Goal: Transaction & Acquisition: Obtain resource

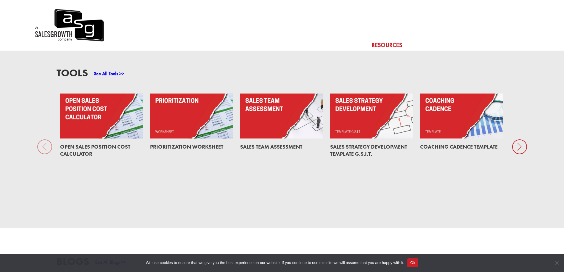
scroll to position [503, 0]
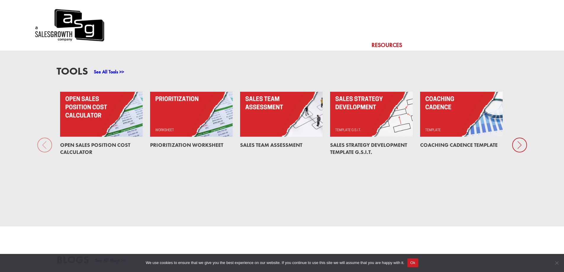
click at [522, 138] on icon at bounding box center [519, 145] width 15 height 15
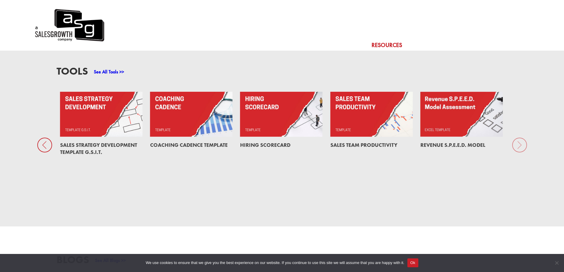
click at [188, 92] on link at bounding box center [191, 114] width 83 height 45
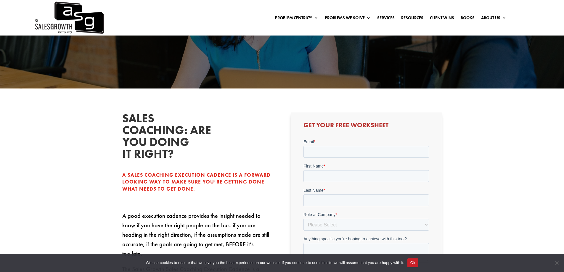
scroll to position [148, 0]
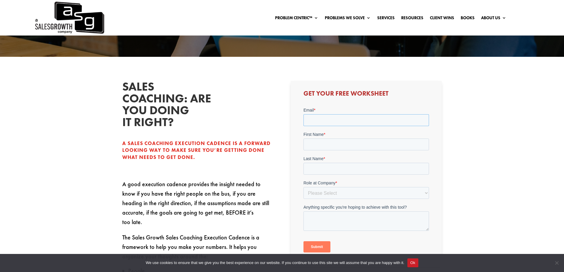
click at [332, 120] on input "Email *" at bounding box center [367, 120] width 126 height 12
type input "berkowitz.christa@gmail.com"
click at [314, 153] on form "Email * berkowitz.christa@gmail.com First Name * Last Name * Role at Company * …" at bounding box center [367, 182] width 126 height 150
click at [328, 145] on input "First Name *" at bounding box center [367, 145] width 126 height 12
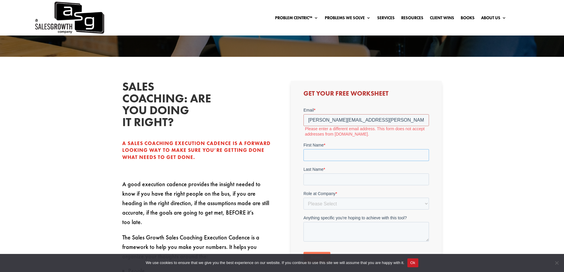
type input "Christa"
click at [316, 182] on input "Last Name *" at bounding box center [367, 180] width 126 height 12
type input "Berkowitz"
click at [374, 119] on input "berkowitz.christa@gmail.com" at bounding box center [367, 120] width 126 height 12
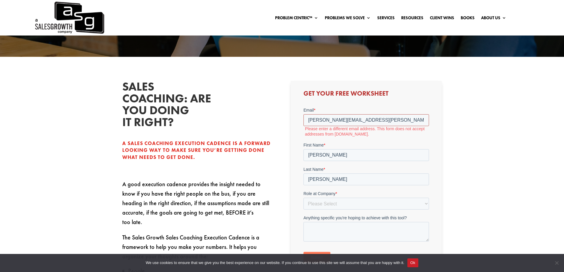
drag, startPoint x: 374, startPoint y: 119, endPoint x: 277, endPoint y: 122, distance: 96.6
click at [304, 122] on html "Email * berkowitz.christa@gmail.com Please enter a different email address. Thi…" at bounding box center [367, 190] width 126 height 166
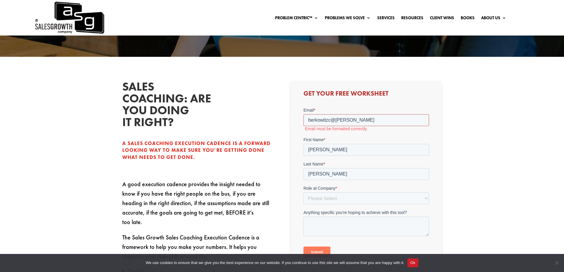
type input "berkowitzc@sandysansing.com"
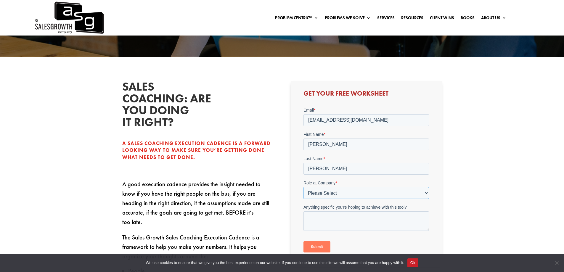
click at [344, 190] on select "Please Select C-Level (CRO, CSO, etc) Senior Leadership (VP of Sales, VP of Ena…" at bounding box center [367, 193] width 126 height 12
click at [304, 187] on select "Please Select C-Level (CRO, CSO, etc) Senior Leadership (VP of Sales, VP of Ena…" at bounding box center [367, 193] width 126 height 12
click at [376, 194] on select "Please Select C-Level (CRO, CSO, etc) Senior Leadership (VP of Sales, VP of Ena…" at bounding box center [367, 193] width 126 height 12
select select "Individual Contributor (AE, SDR, CSM, etc)"
click at [304, 187] on select "Please Select C-Level (CRO, CSO, etc) Senior Leadership (VP of Sales, VP of Ena…" at bounding box center [367, 193] width 126 height 12
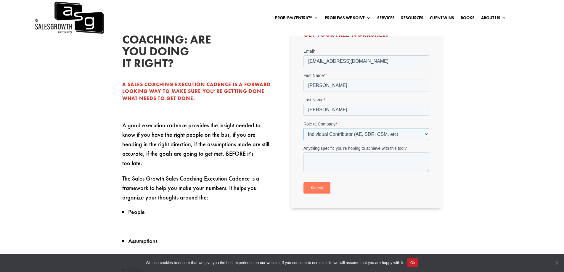
scroll to position [207, 0]
click at [320, 189] on input "Submit" at bounding box center [317, 187] width 27 height 11
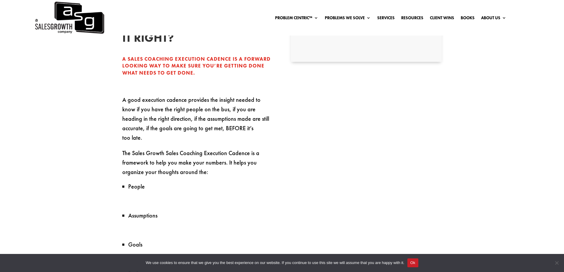
scroll to position [89, 0]
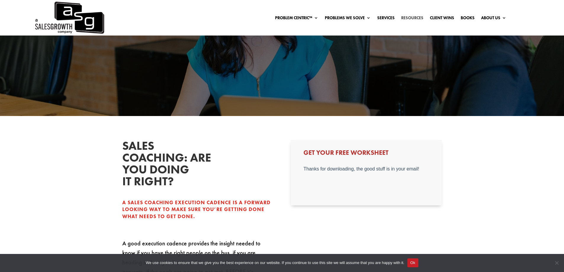
click at [419, 17] on link "Resources" at bounding box center [412, 19] width 22 height 7
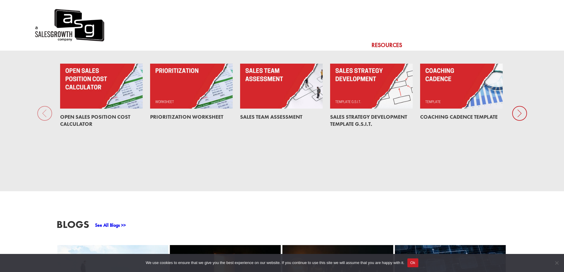
scroll to position [455, 0]
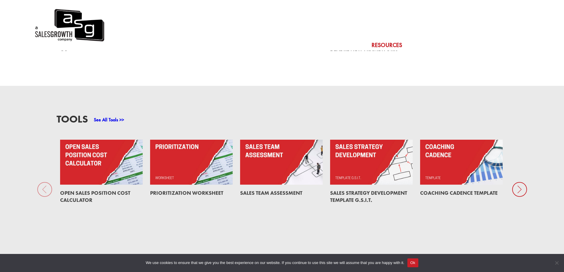
click at [516, 182] on icon at bounding box center [519, 189] width 15 height 15
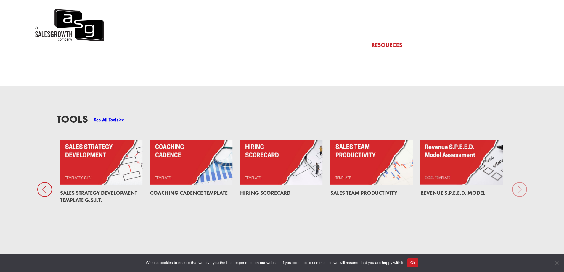
click at [516, 166] on div "Tools See All Tools >> Open Sales Position Cost Calculator Prioritization Works…" at bounding box center [282, 177] width 564 height 182
